Goal: Submit feedback/report problem

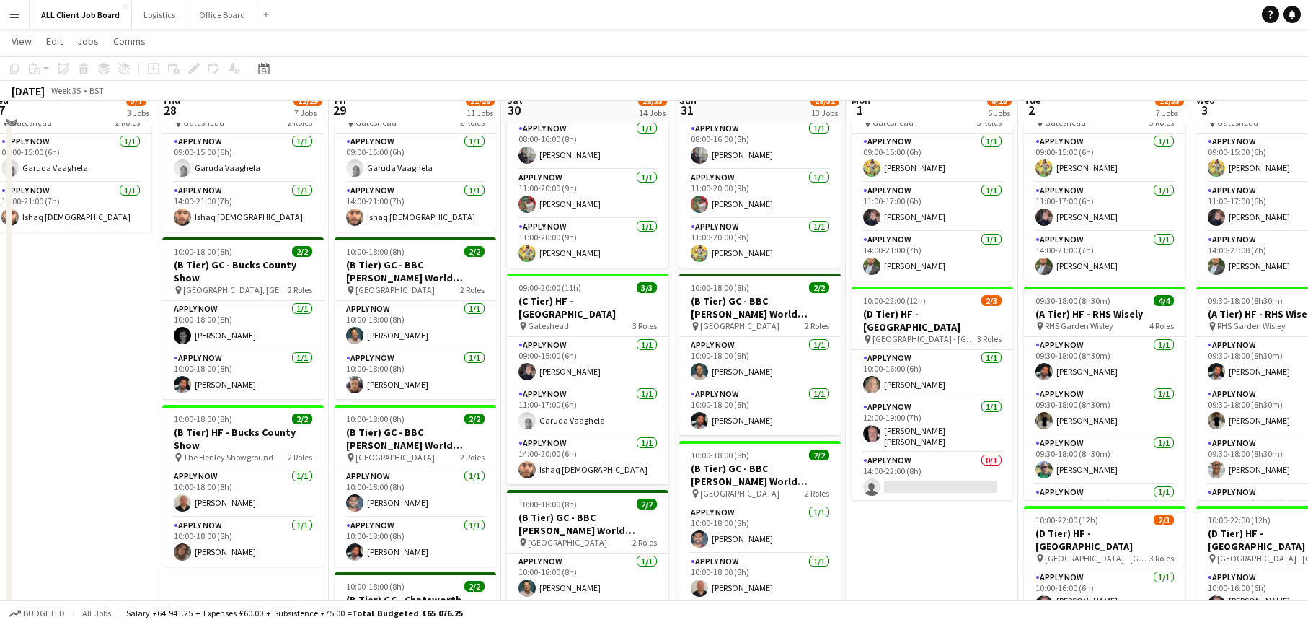
scroll to position [298, 0]
